Goal: Use online tool/utility: Utilize a website feature to perform a specific function

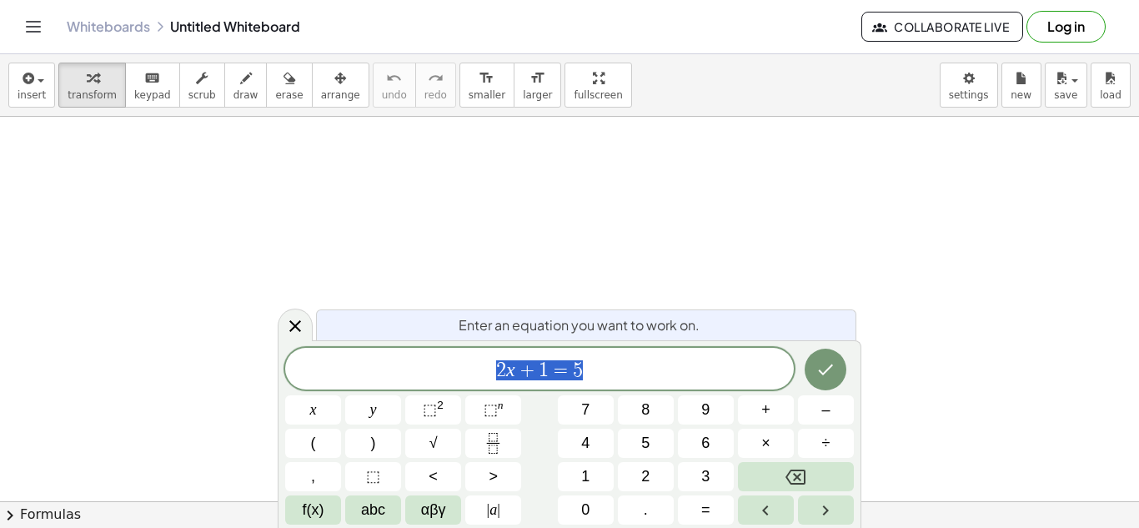
scroll to position [2, 0]
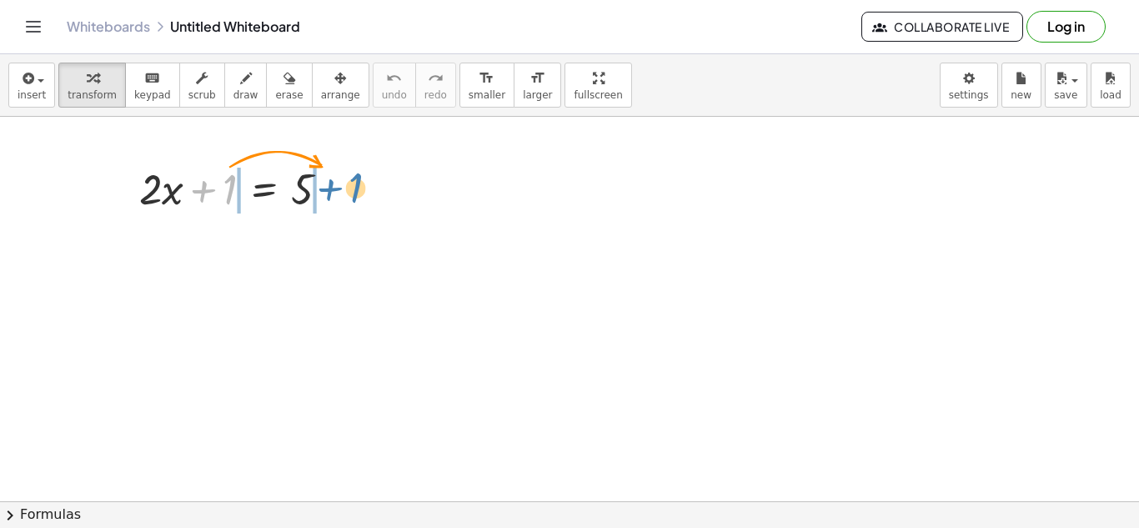
drag, startPoint x: 237, startPoint y: 178, endPoint x: 363, endPoint y: 176, distance: 125.9
click at [363, 176] on div "+ 1 + · 2 · x + 1 = 5" at bounding box center [569, 365] width 1139 height 877
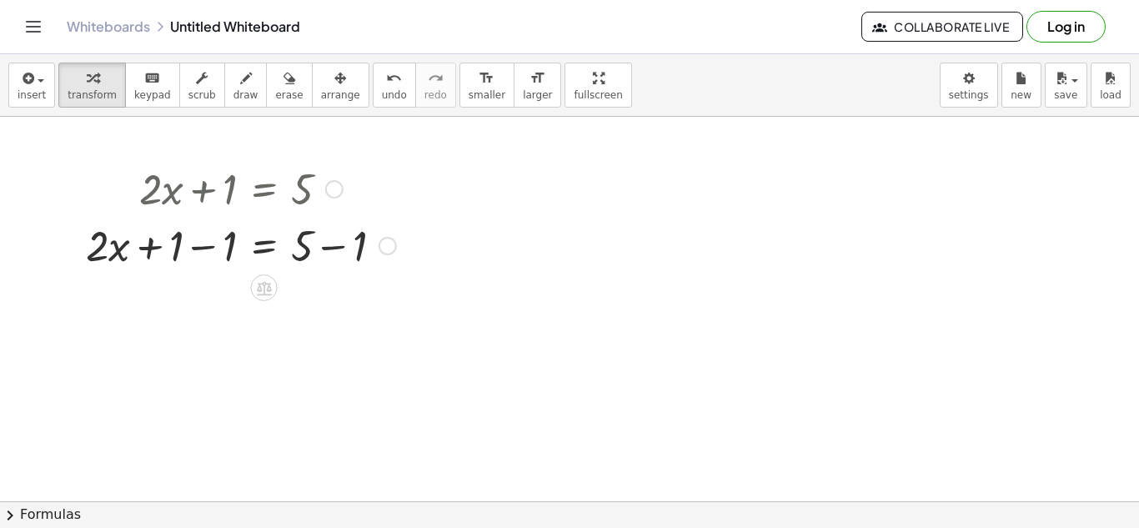
click at [200, 236] on div at bounding box center [241, 244] width 327 height 57
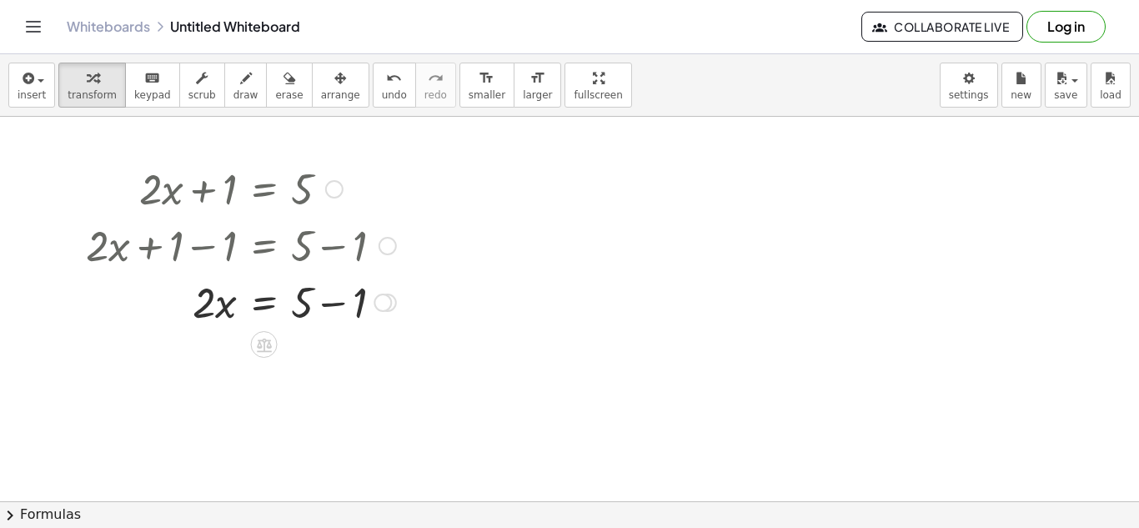
click at [334, 297] on div at bounding box center [241, 301] width 327 height 57
click at [214, 366] on div at bounding box center [241, 357] width 327 height 57
click at [304, 362] on div at bounding box center [241, 357] width 327 height 57
click at [334, 358] on div at bounding box center [335, 359] width 18 height 18
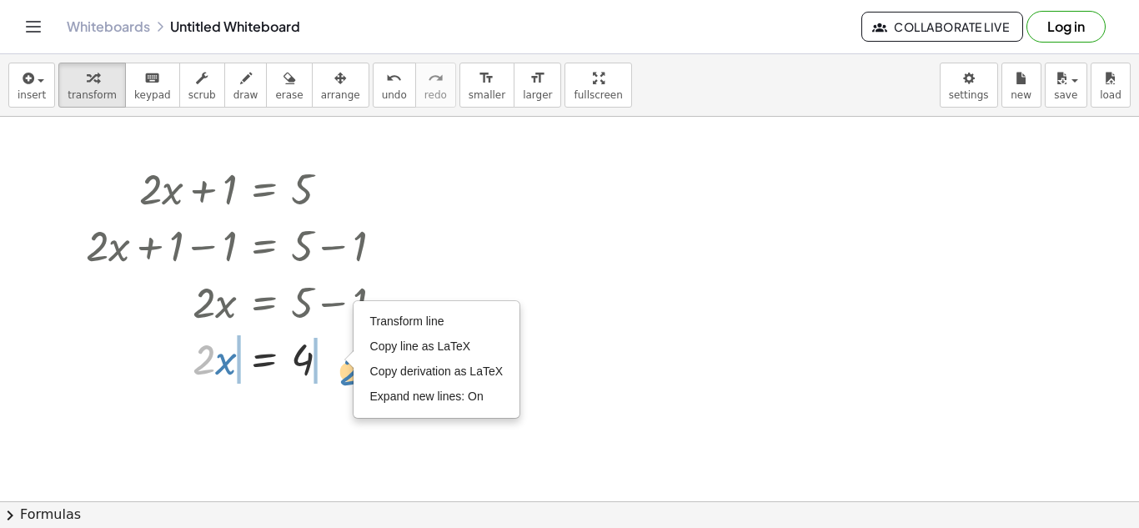
drag, startPoint x: 208, startPoint y: 369, endPoint x: 352, endPoint y: 370, distance: 144.3
click at [352, 370] on div "+ · 2 · x + 1 = 5 + · 2 · x + 1 − 1 = + 5 − 1 + · 2 · x + 0 = + 5 − 1 · 2 · x =…" at bounding box center [235, 272] width 348 height 235
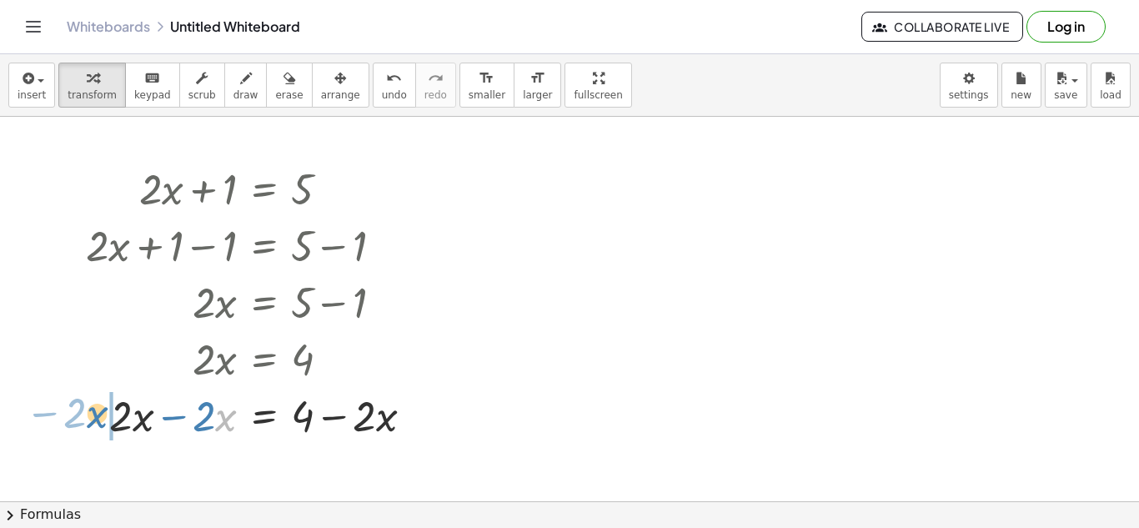
drag, startPoint x: 223, startPoint y: 425, endPoint x: 94, endPoint y: 422, distance: 129.3
click at [94, 422] on div at bounding box center [256, 414] width 357 height 57
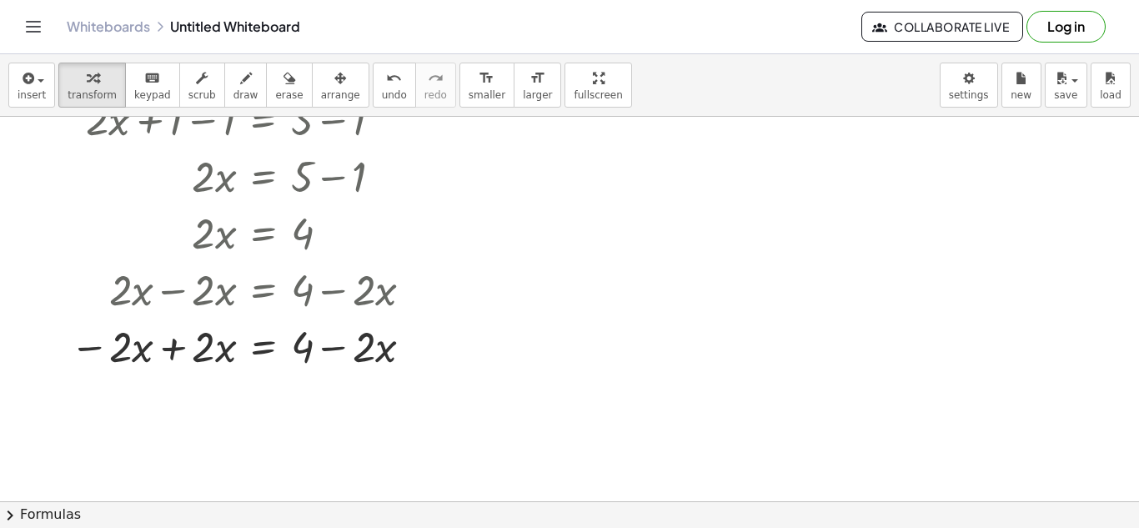
scroll to position [317, 0]
click at [197, 357] on div at bounding box center [248, 344] width 373 height 57
click at [165, 349] on div at bounding box center [248, 344] width 373 height 57
click at [165, 349] on div at bounding box center [256, 344] width 357 height 57
click at [165, 349] on div at bounding box center [248, 344] width 373 height 57
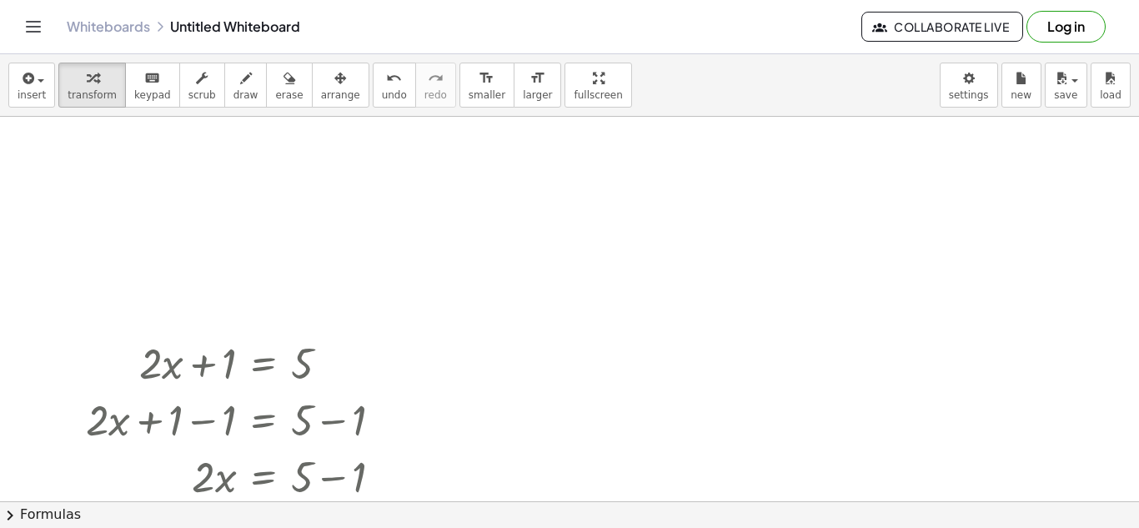
scroll to position [0, 0]
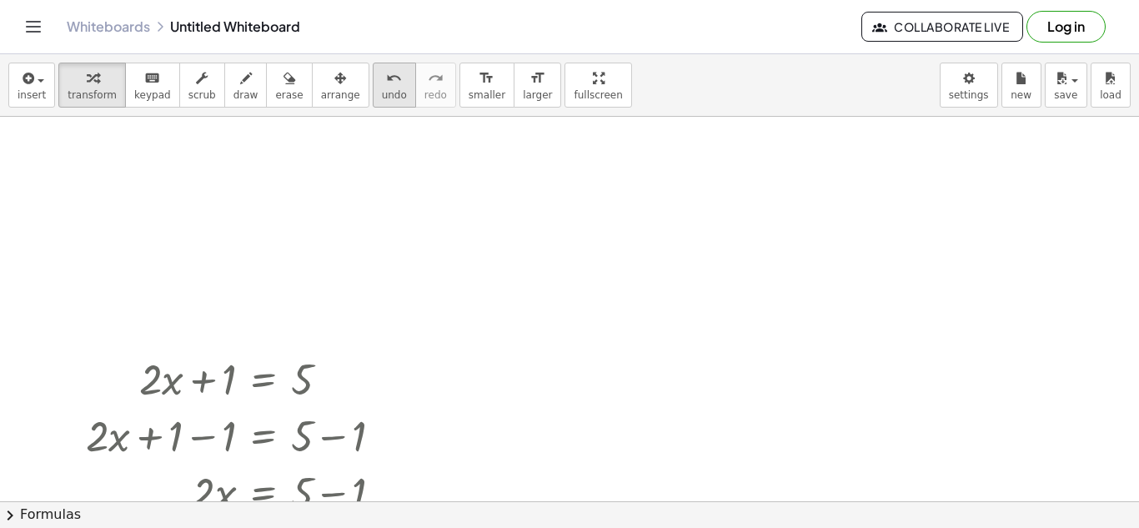
click at [382, 98] on span "undo" at bounding box center [394, 95] width 25 height 12
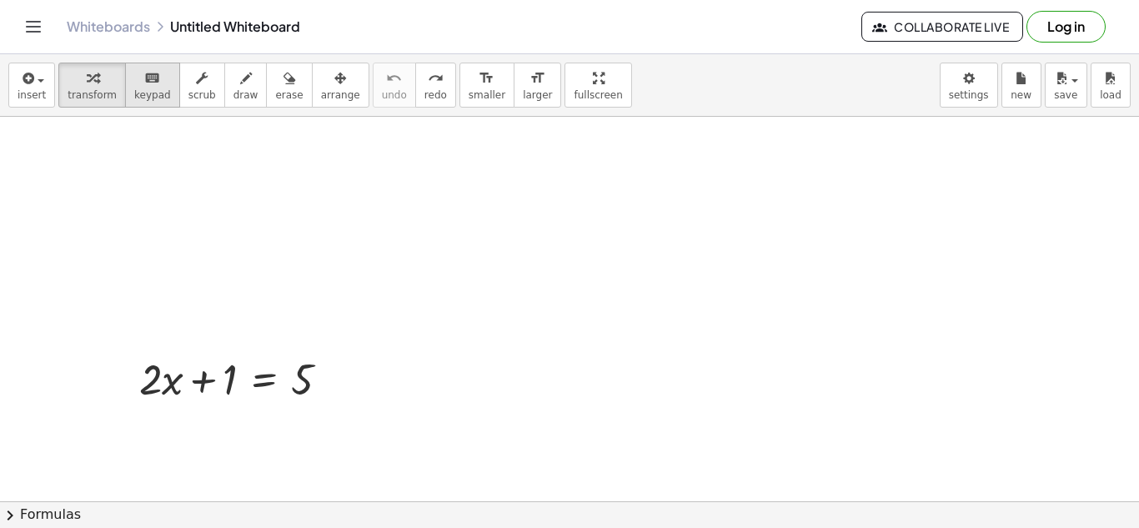
click at [144, 81] on icon "keyboard" at bounding box center [152, 78] width 16 height 20
click at [144, 76] on icon "keyboard" at bounding box center [152, 78] width 16 height 20
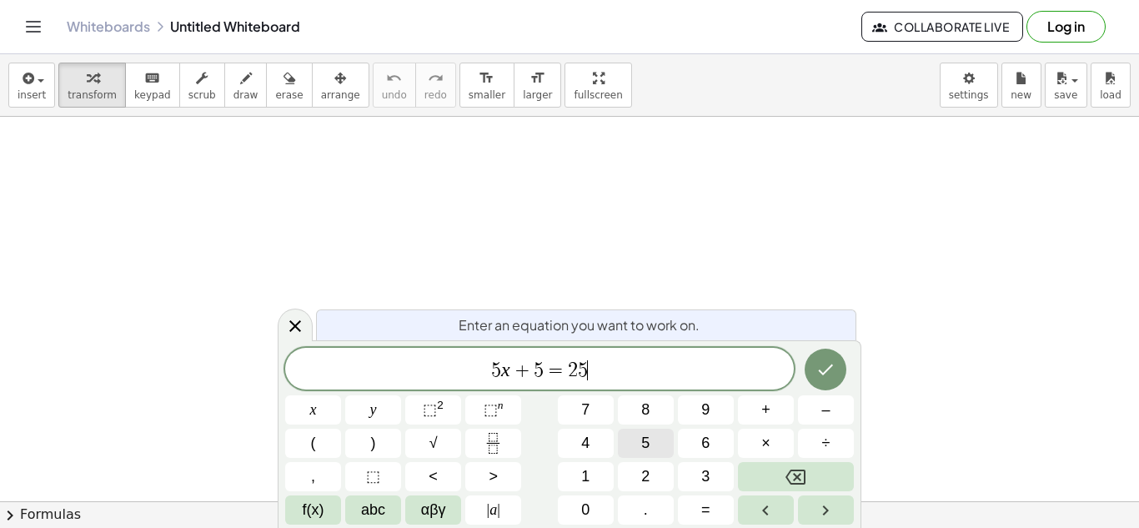
scroll to position [8, 0]
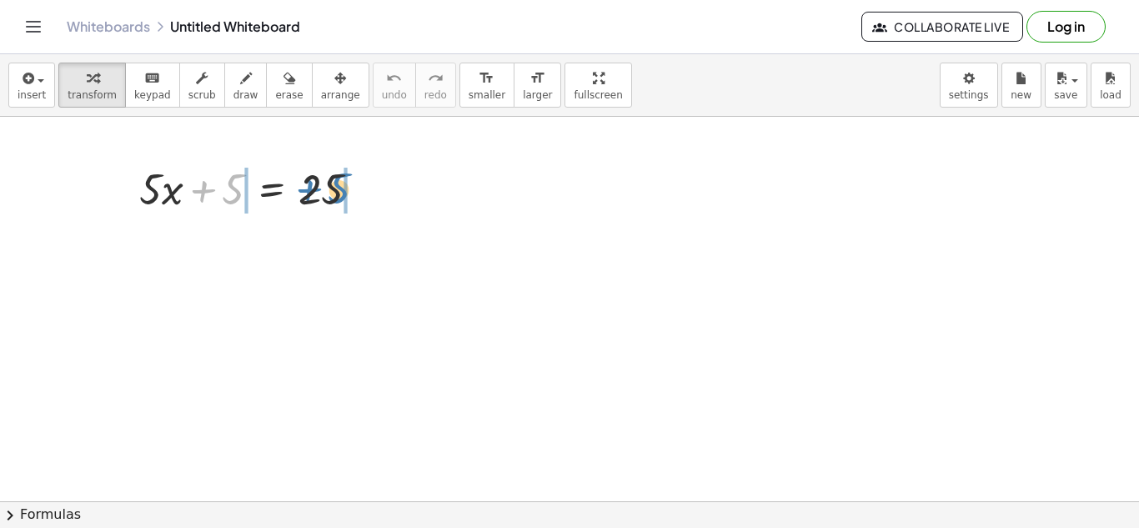
drag, startPoint x: 228, startPoint y: 191, endPoint x: 332, endPoint y: 188, distance: 104.3
click at [332, 188] on div at bounding box center [256, 187] width 250 height 57
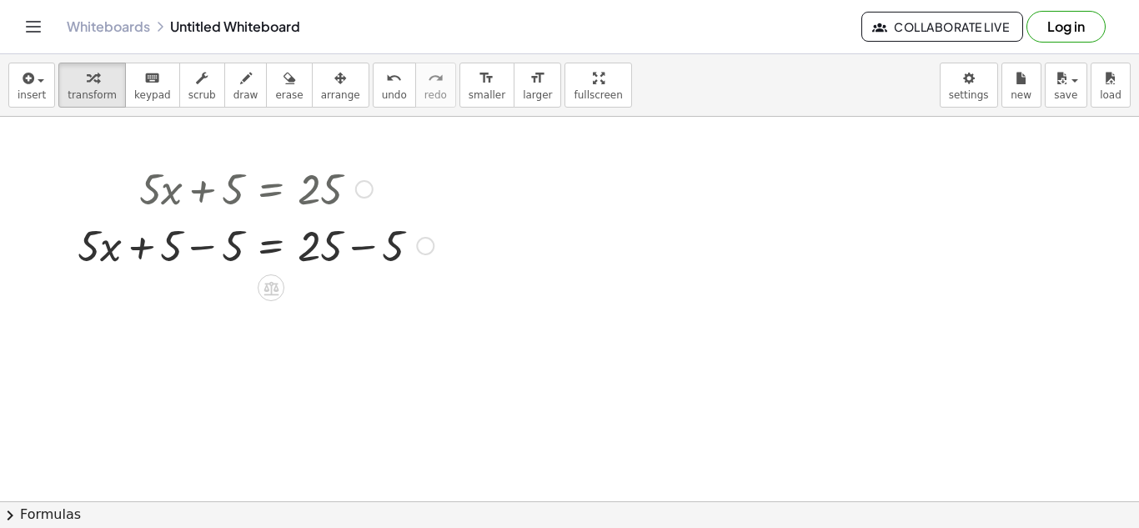
click at [175, 248] on div at bounding box center [255, 244] width 373 height 57
click at [187, 248] on div at bounding box center [255, 244] width 373 height 57
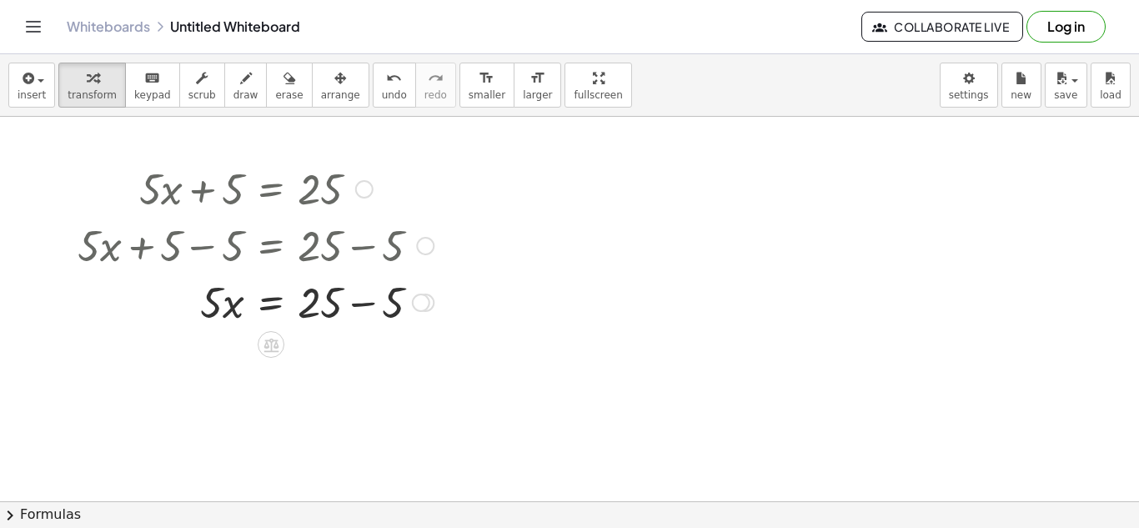
click at [359, 306] on div at bounding box center [255, 301] width 373 height 57
click at [271, 303] on div "· 5 · x = 25 + − 5 20" at bounding box center [271, 303] width 0 height 0
drag, startPoint x: 215, startPoint y: 301, endPoint x: 319, endPoint y: 299, distance: 103.4
click at [319, 299] on div at bounding box center [255, 301] width 373 height 57
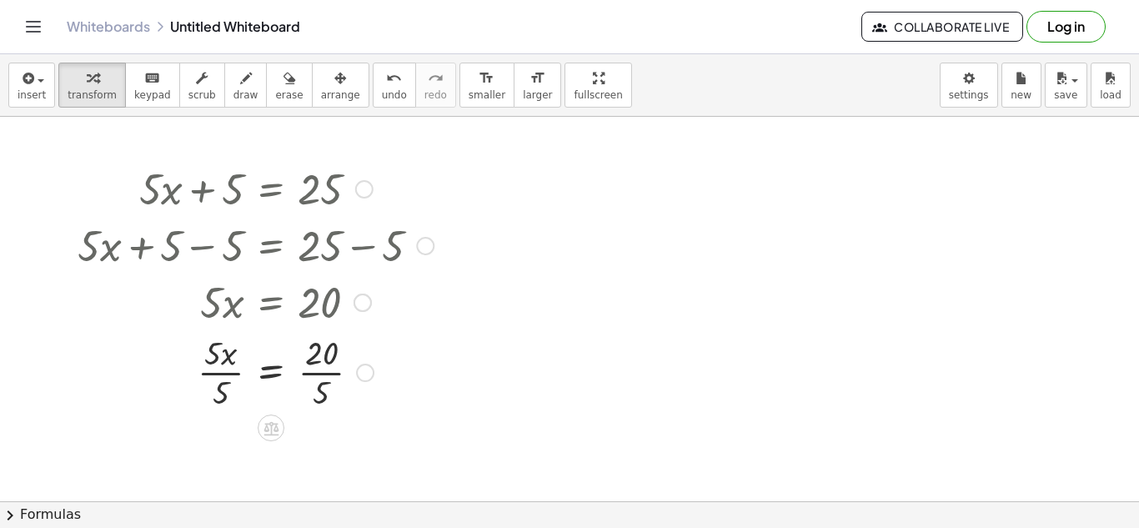
click at [222, 374] on div at bounding box center [255, 370] width 373 height 83
click at [318, 379] on div at bounding box center [255, 370] width 373 height 83
click at [318, 379] on div at bounding box center [255, 371] width 373 height 55
click at [279, 377] on div at bounding box center [255, 371] width 373 height 55
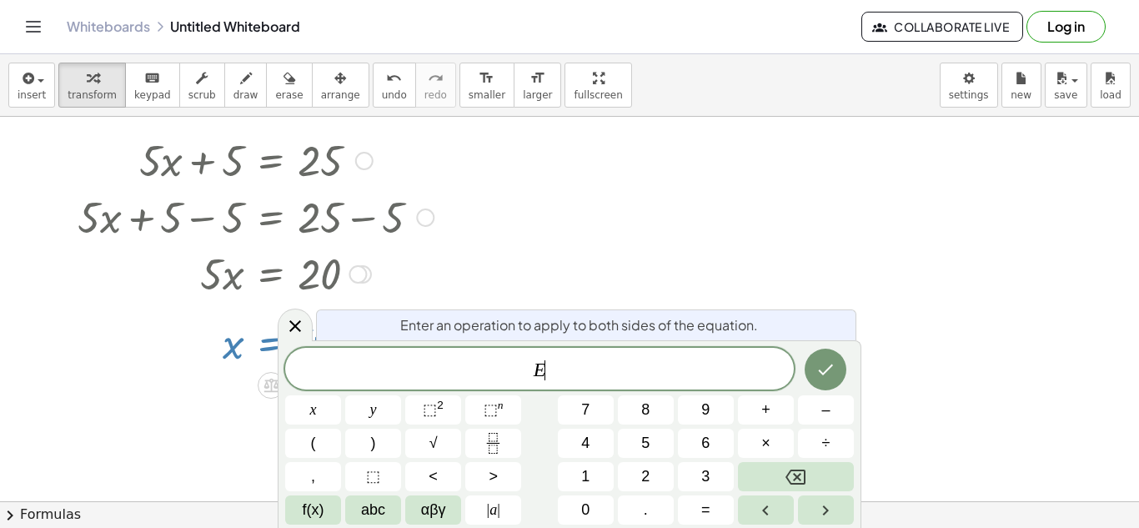
scroll to position [30, 0]
click at [288, 335] on icon at bounding box center [295, 326] width 20 height 20
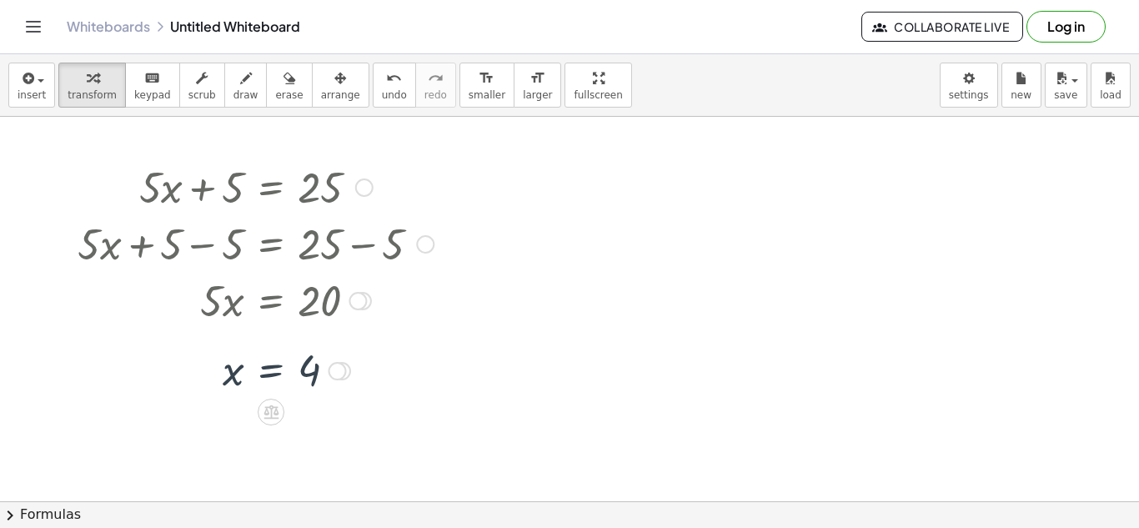
scroll to position [0, 0]
